Goal: Check status: Check status

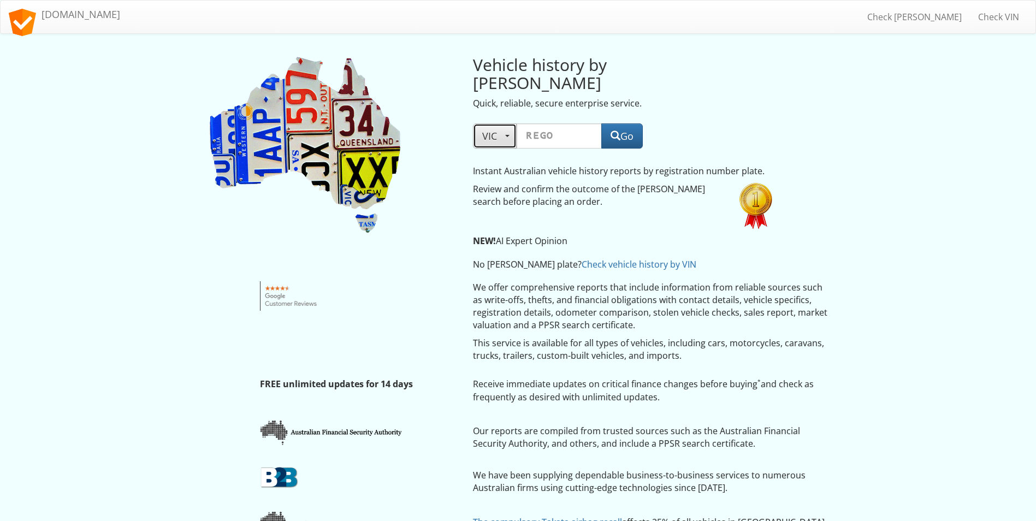
click at [505, 135] on span "button" at bounding box center [507, 136] width 4 height 2
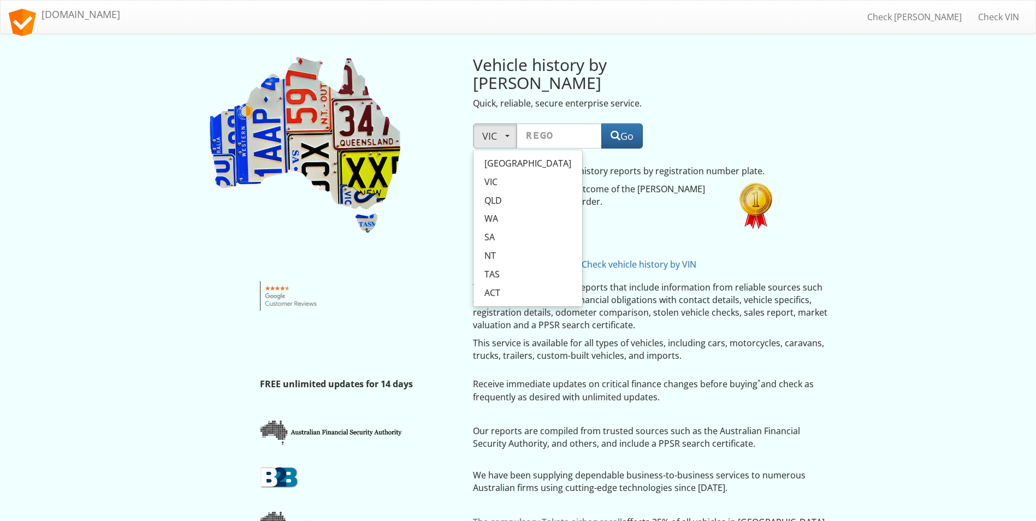
click at [733, 90] on div "Vehicle history by rego Quick, reliable, secure enterprise service." at bounding box center [625, 80] width 320 height 70
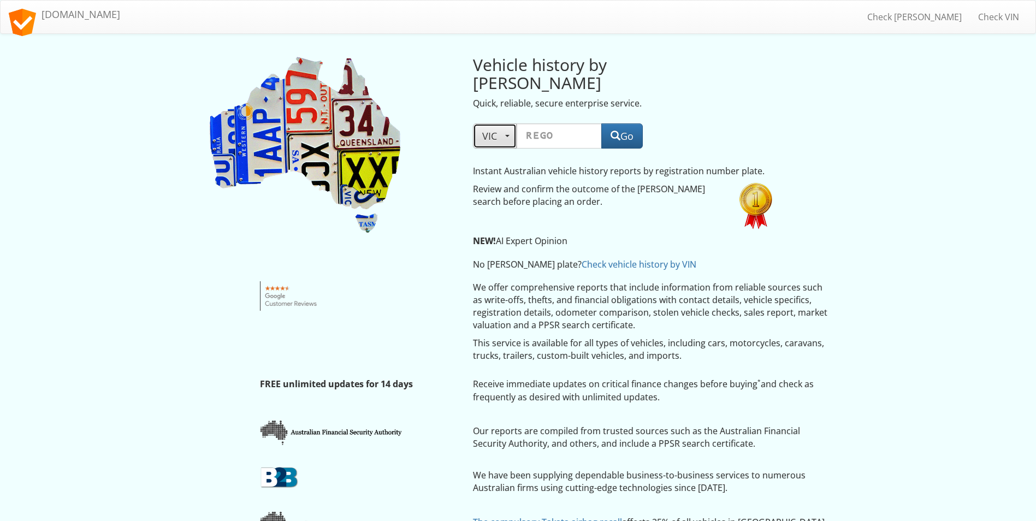
click at [506, 129] on span "VIC" at bounding box center [494, 135] width 25 height 13
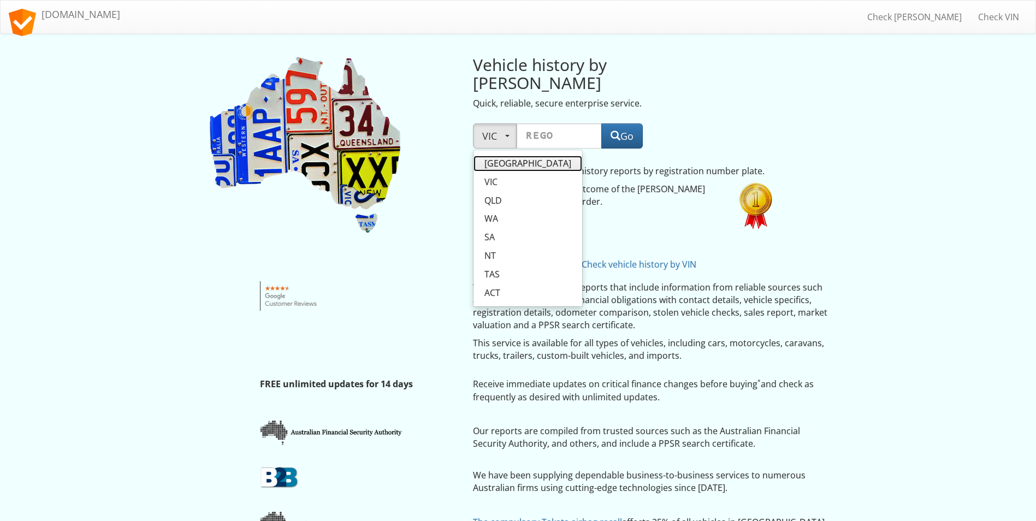
click at [498, 157] on span "NSW" at bounding box center [528, 163] width 87 height 13
select select "NSW"
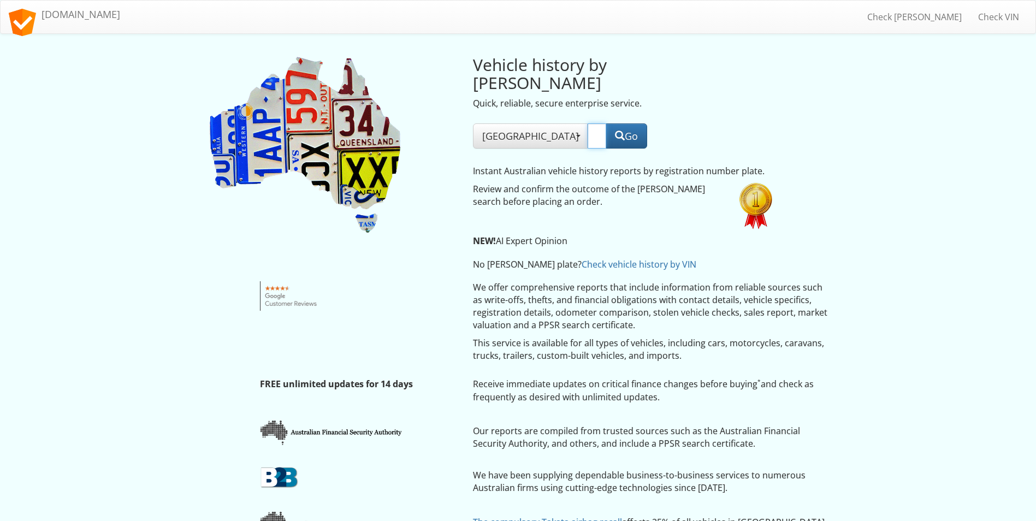
click at [588, 123] on input "text" at bounding box center [597, 135] width 19 height 25
type input "TR50TJ"
click at [627, 123] on button "Go" at bounding box center [627, 135] width 42 height 25
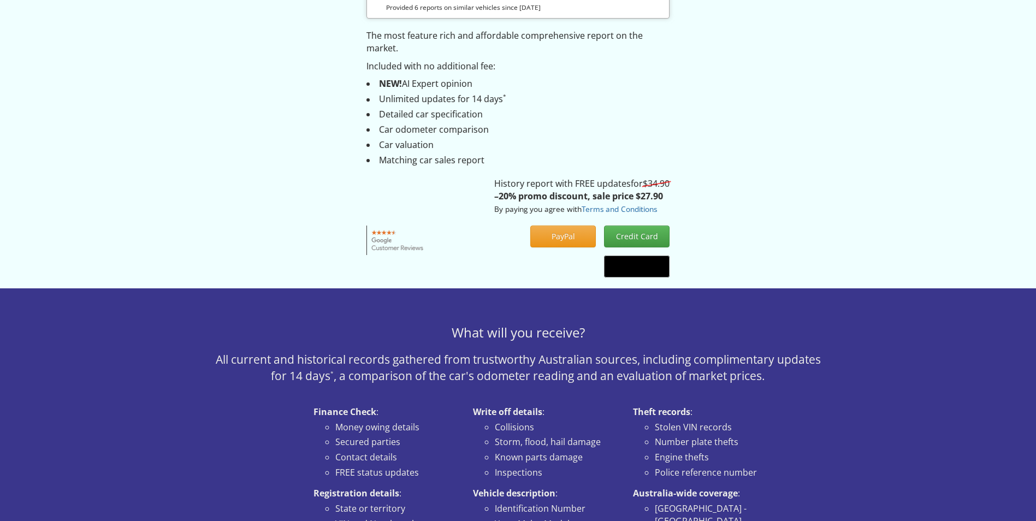
scroll to position [162, 0]
